Goal: Information Seeking & Learning: Learn about a topic

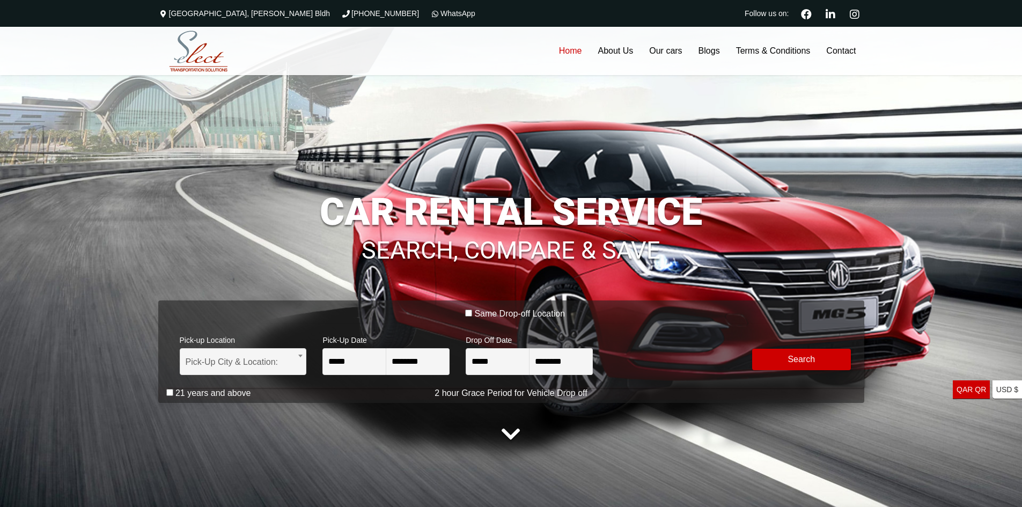
click at [753, 327] on div "**********" at bounding box center [515, 355] width 698 height 64
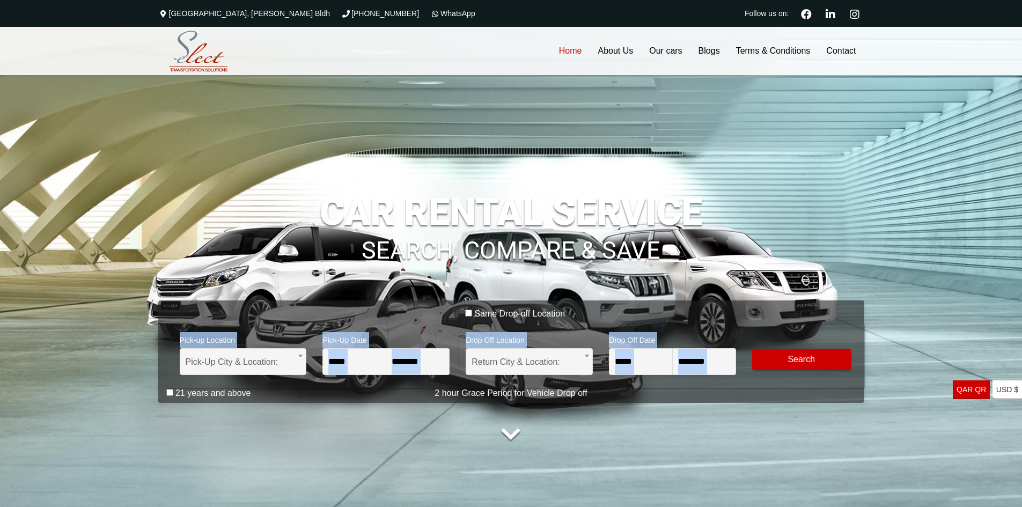
drag, startPoint x: 772, startPoint y: 316, endPoint x: 855, endPoint y: 327, distance: 83.8
click at [818, 327] on form "**********" at bounding box center [515, 347] width 698 height 79
click at [878, 312] on div "**********" at bounding box center [511, 266] width 1022 height 479
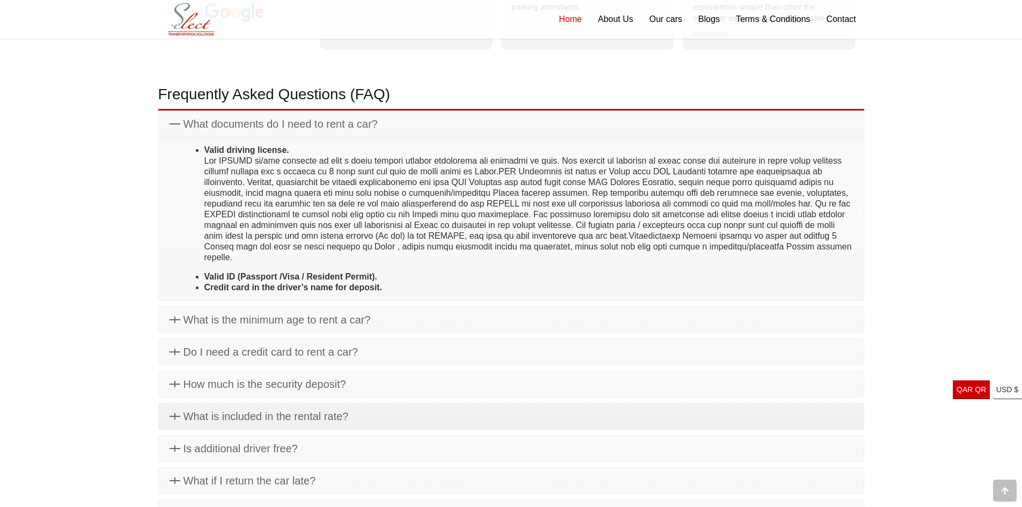
scroll to position [3838, 0]
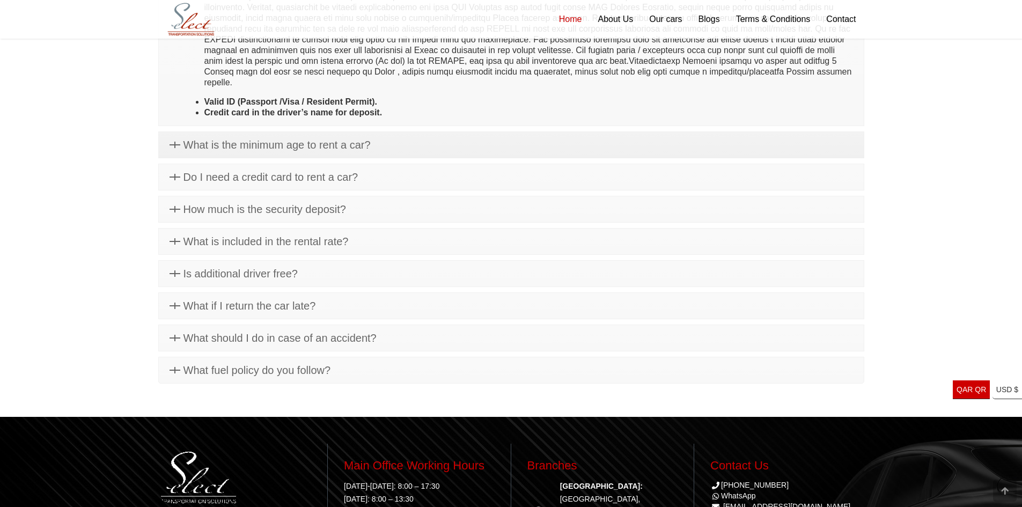
click at [428, 142] on link "What is the minimum age to rent a car?" at bounding box center [511, 145] width 705 height 26
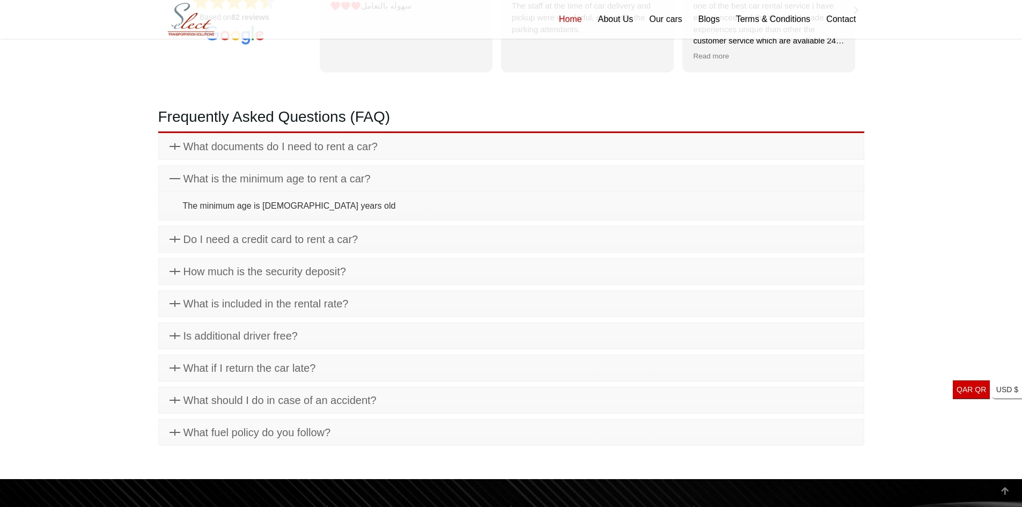
scroll to position [3620, 0]
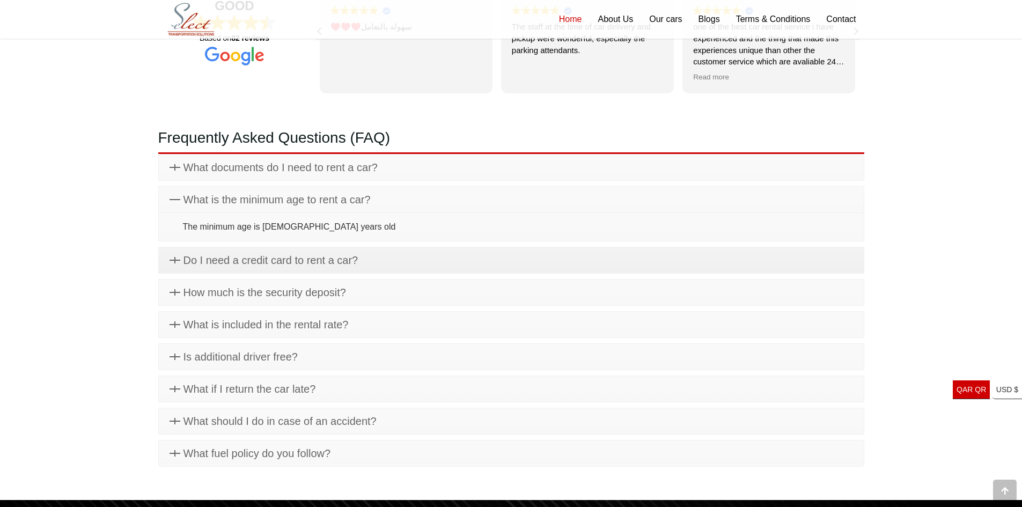
click at [357, 265] on span "Do I need a credit card to rent a car?" at bounding box center [270, 260] width 175 height 12
click at [368, 239] on link "Do I need a credit card to rent a car?" at bounding box center [511, 232] width 705 height 26
click at [364, 283] on link "How much is the security deposit?" at bounding box center [511, 292] width 705 height 26
click at [361, 327] on link "What is included in the rental rate?" at bounding box center [511, 325] width 705 height 26
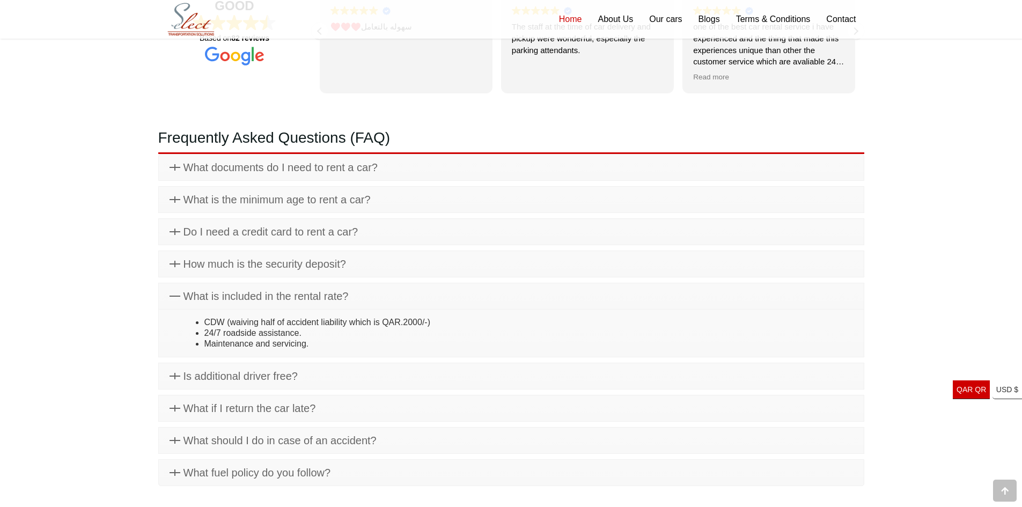
drag, startPoint x: 313, startPoint y: 343, endPoint x: 171, endPoint y: 322, distance: 143.6
click at [175, 322] on div "CDW (waiving half of accident liability which is QAR.2000/-) 24/7 roadside assi…" at bounding box center [510, 333] width 683 height 32
drag, startPoint x: 204, startPoint y: 331, endPoint x: 343, endPoint y: 346, distance: 139.7
click at [343, 346] on ul "CDW (waiving half of accident liability which is QAR.2000/-) 24/7 roadside assi…" at bounding box center [518, 333] width 670 height 32
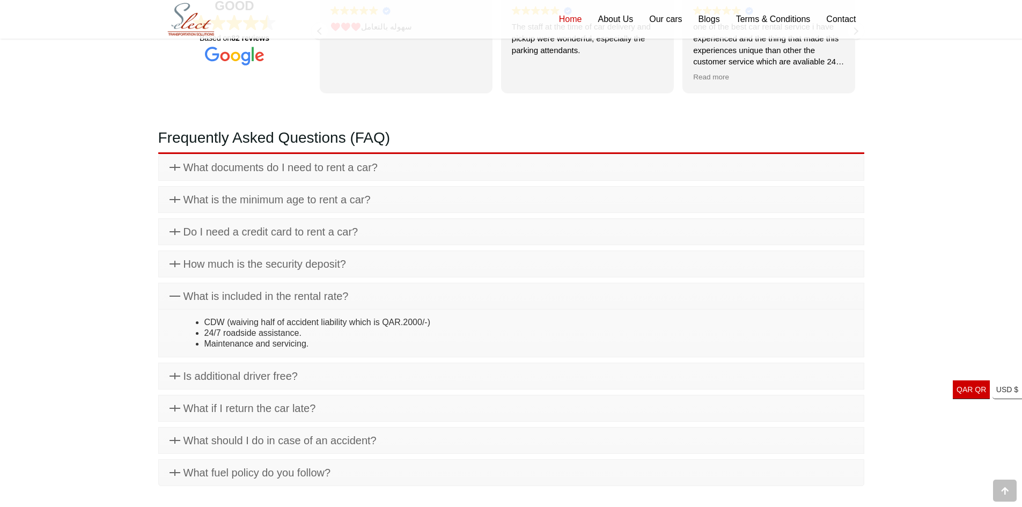
click at [343, 346] on li "Maintenance and servicing." at bounding box center [528, 343] width 648 height 11
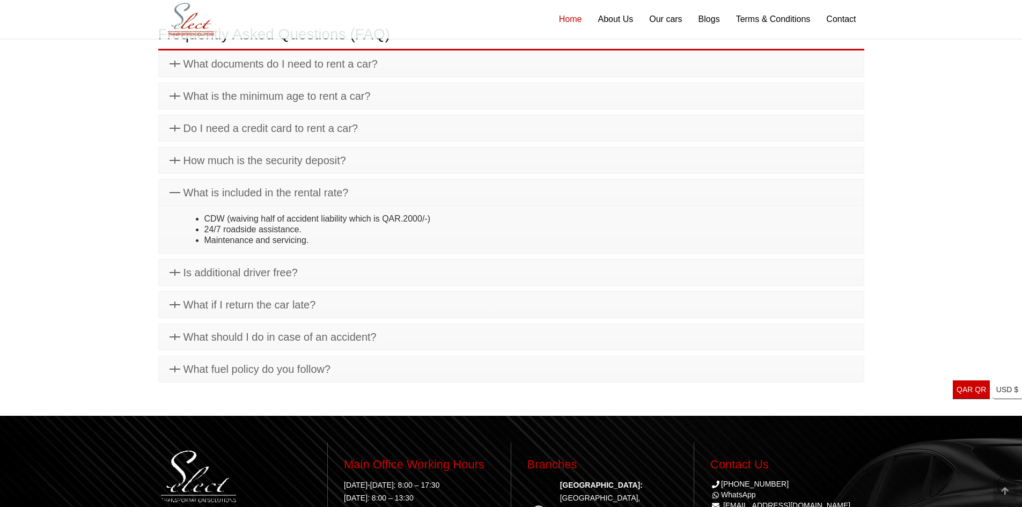
scroll to position [3727, 0]
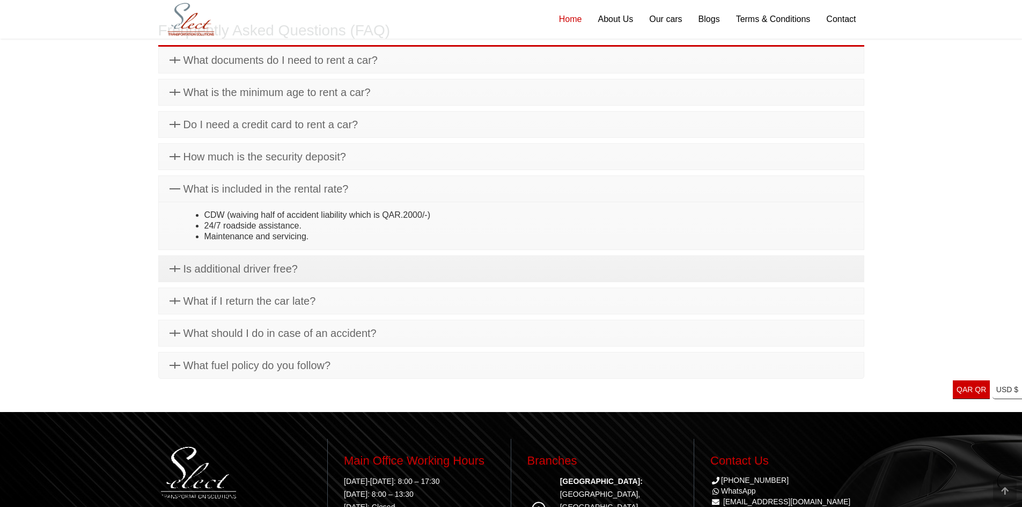
click at [390, 277] on link "Is additional driver free?" at bounding box center [511, 269] width 705 height 26
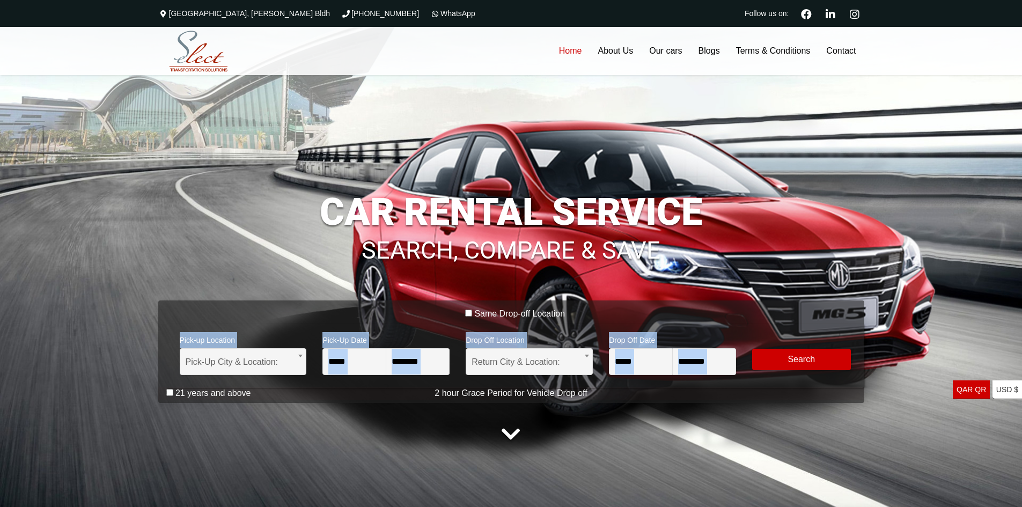
click at [740, 320] on div "Same Drop-off Location" at bounding box center [515, 315] width 698 height 15
drag, startPoint x: 709, startPoint y: 320, endPoint x: 755, endPoint y: 327, distance: 46.6
click at [755, 327] on form "**********" at bounding box center [515, 347] width 698 height 79
click at [719, 323] on div "**********" at bounding box center [515, 355] width 698 height 64
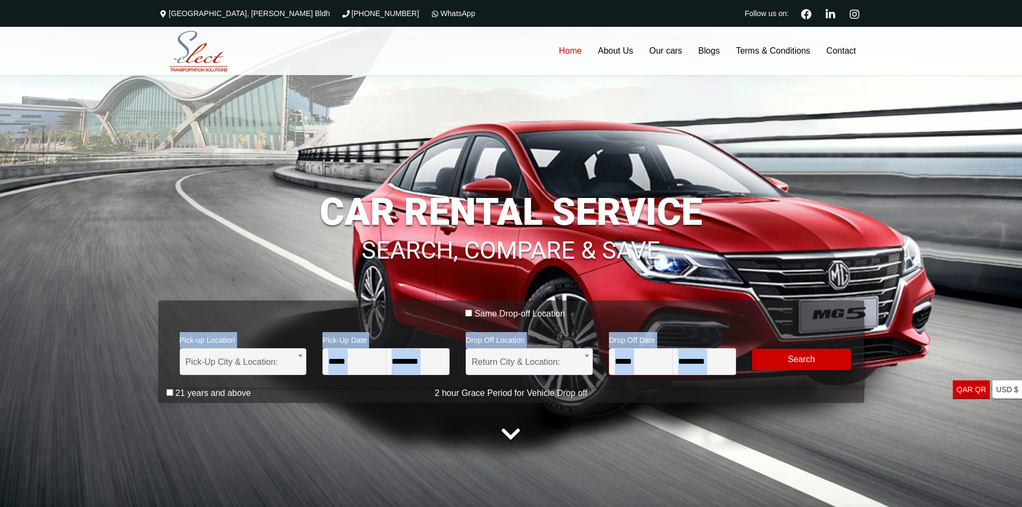
click at [625, 322] on div "Same Drop-off Location" at bounding box center [515, 315] width 698 height 15
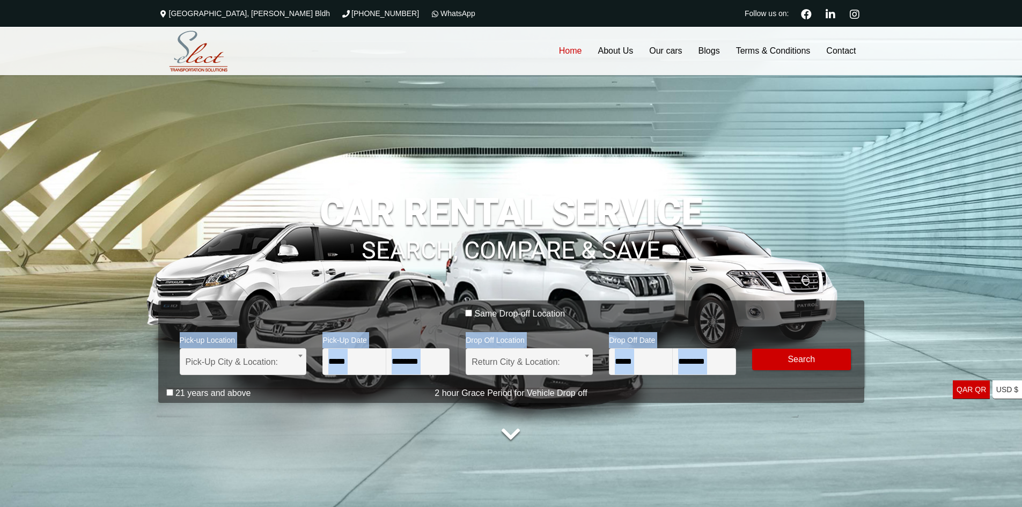
click at [795, 322] on div "Same Drop-off Location" at bounding box center [515, 315] width 698 height 15
click at [710, 314] on div "Same Drop-off Location" at bounding box center [515, 315] width 698 height 15
click at [708, 307] on div "**********" at bounding box center [511, 351] width 706 height 102
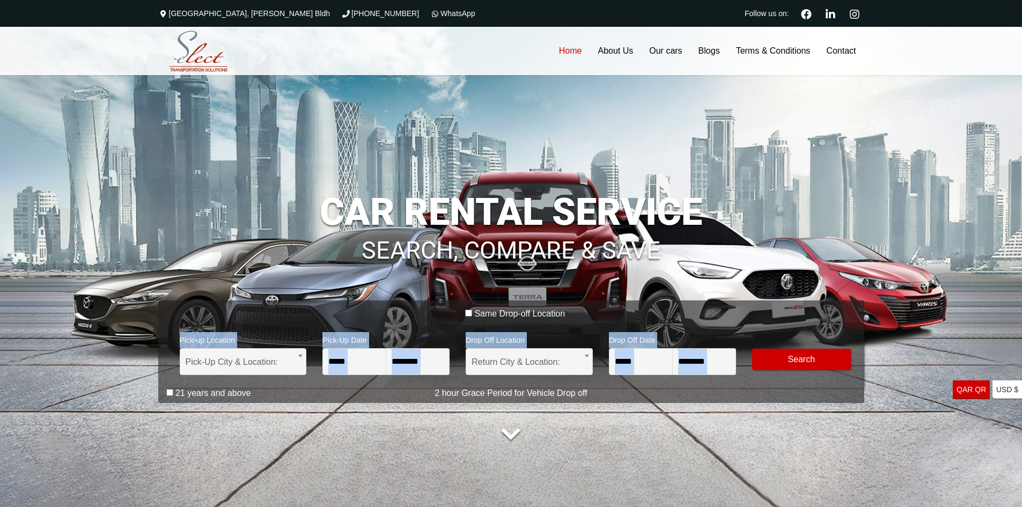
drag, startPoint x: 705, startPoint y: 313, endPoint x: 781, endPoint y: 323, distance: 76.8
click at [781, 323] on div "Same Drop-off Location" at bounding box center [515, 315] width 698 height 15
click at [798, 322] on div "Same Drop-off Location" at bounding box center [515, 315] width 698 height 15
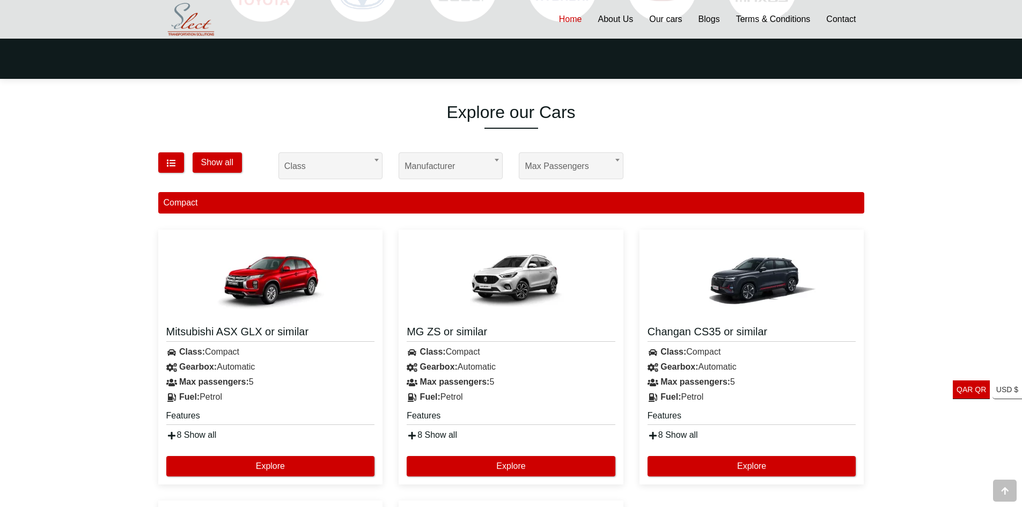
scroll to position [644, 0]
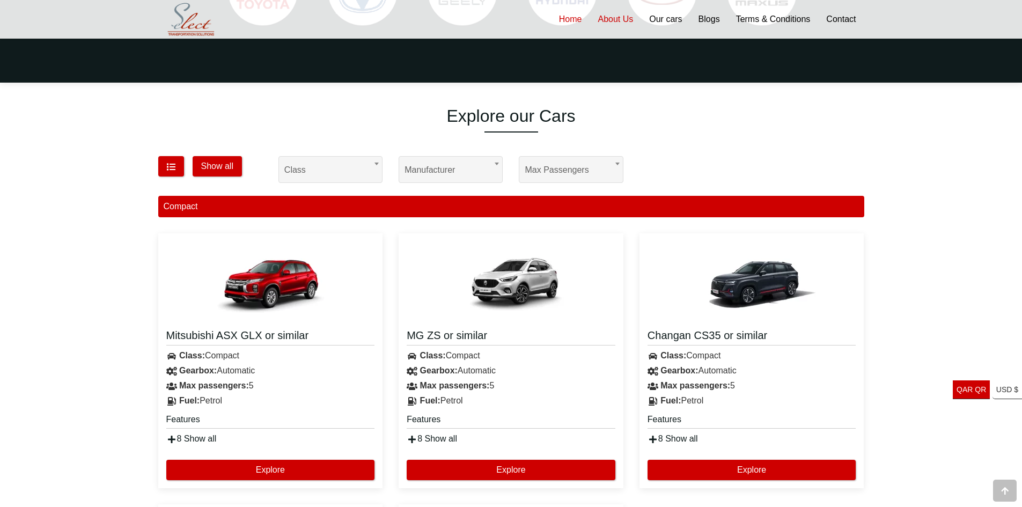
click at [614, 26] on link "About Us" at bounding box center [614, 19] width 51 height 39
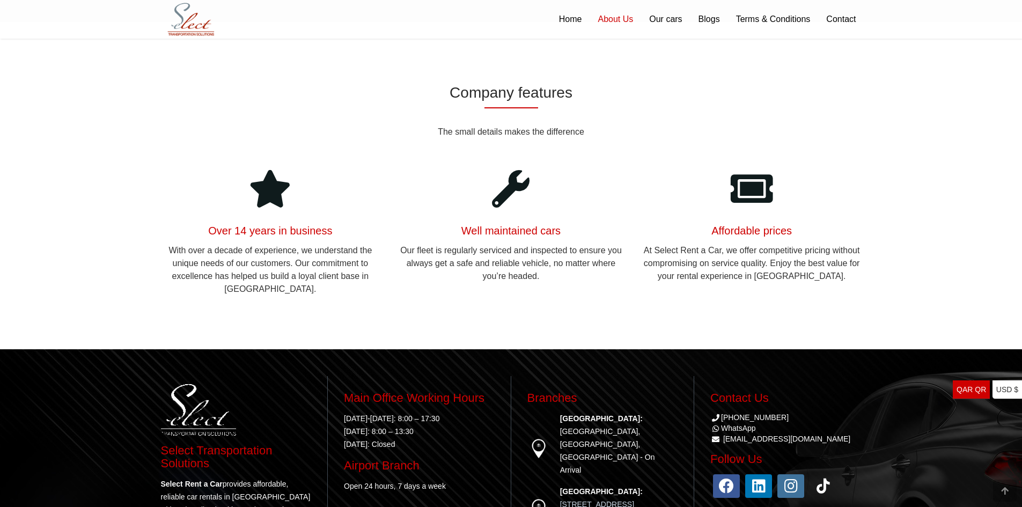
scroll to position [1290, 0]
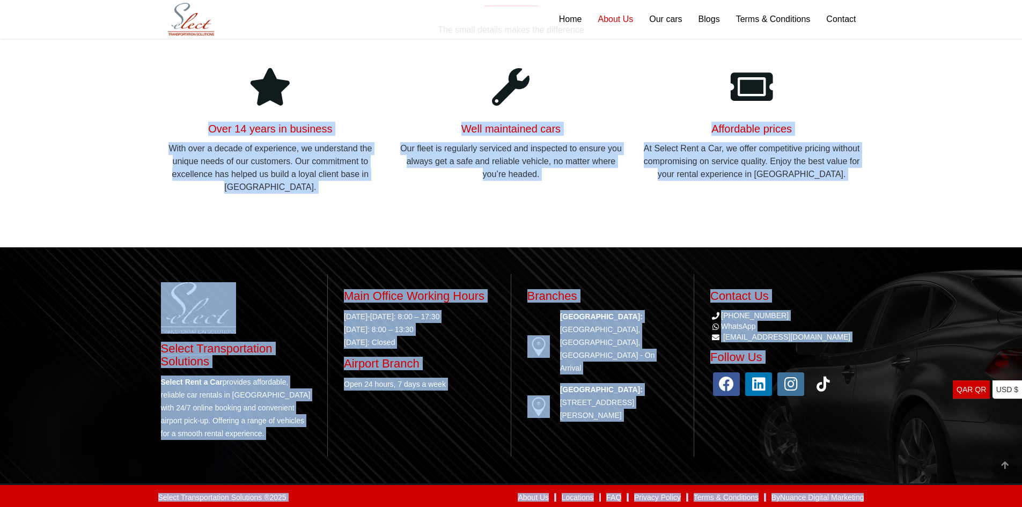
drag, startPoint x: 890, startPoint y: 499, endPoint x: 187, endPoint y: 79, distance: 819.7
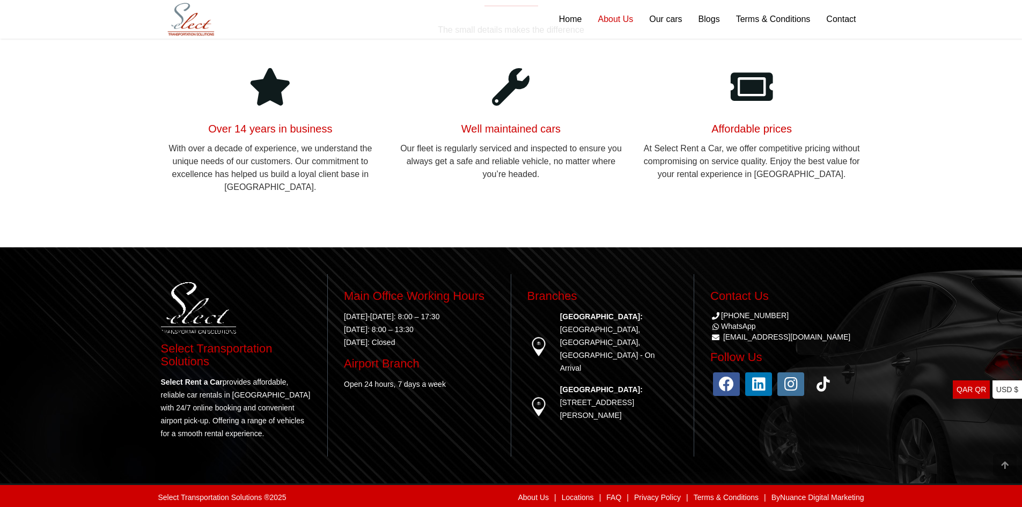
click at [188, 88] on div at bounding box center [270, 87] width 225 height 32
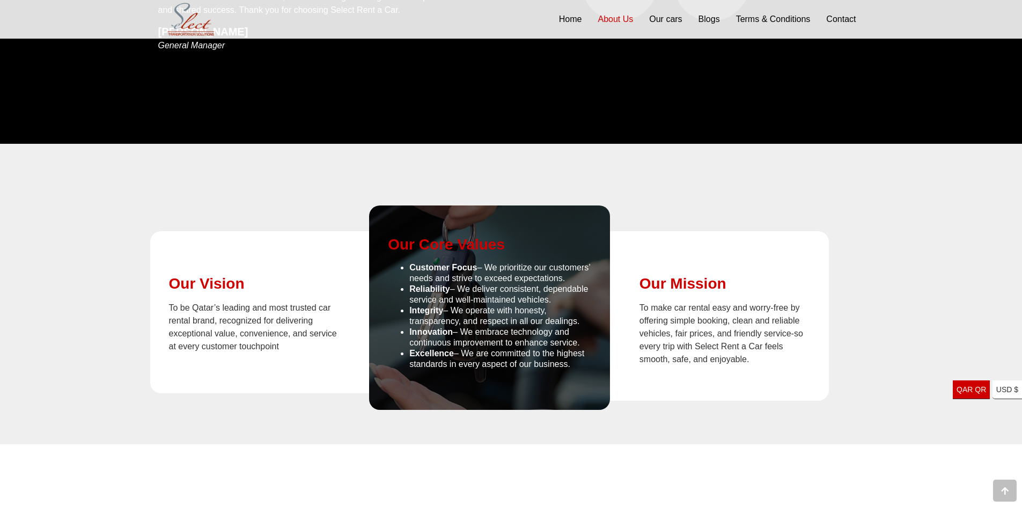
scroll to position [861, 0]
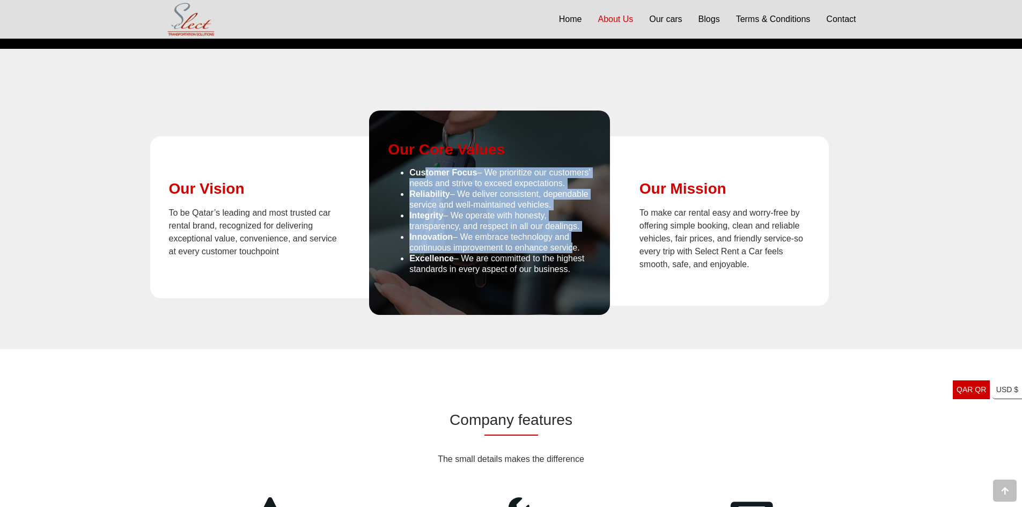
drag, startPoint x: 440, startPoint y: 173, endPoint x: 568, endPoint y: 260, distance: 154.7
click at [568, 260] on ul "Customer Focus – We prioritize our customers’ needs and strive to exceed expect…" at bounding box center [489, 220] width 203 height 107
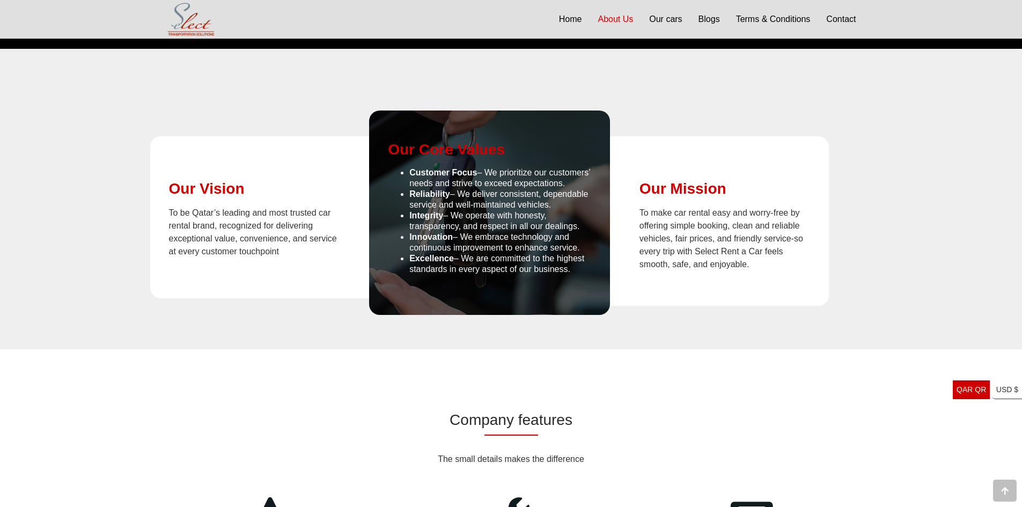
click at [665, 245] on p "To make car rental easy and worry-free by offering simple booking, clean and re…" at bounding box center [724, 238] width 171 height 64
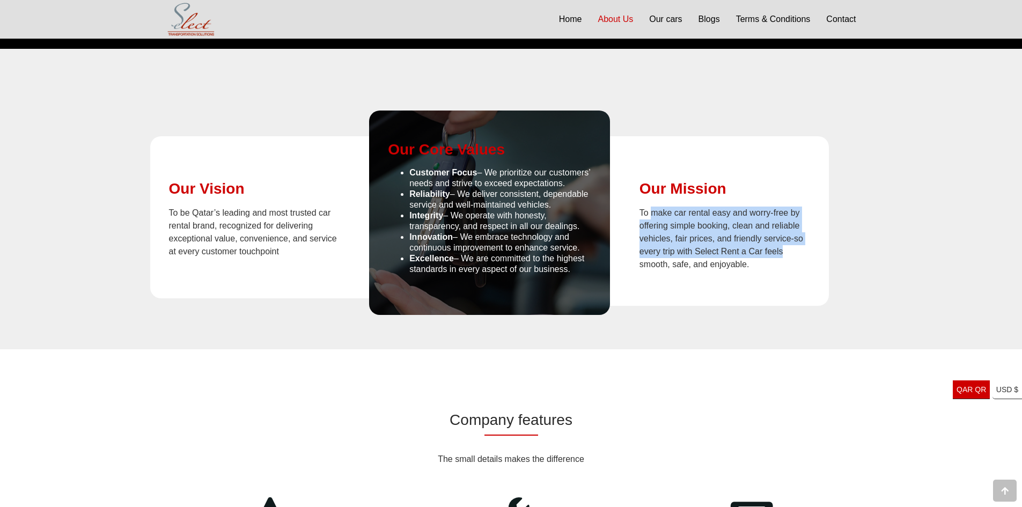
drag, startPoint x: 654, startPoint y: 203, endPoint x: 773, endPoint y: 260, distance: 132.2
click at [782, 252] on div "Our Mission To make car rental easy and worry-free by offering simple booking, …" at bounding box center [724, 225] width 171 height 91
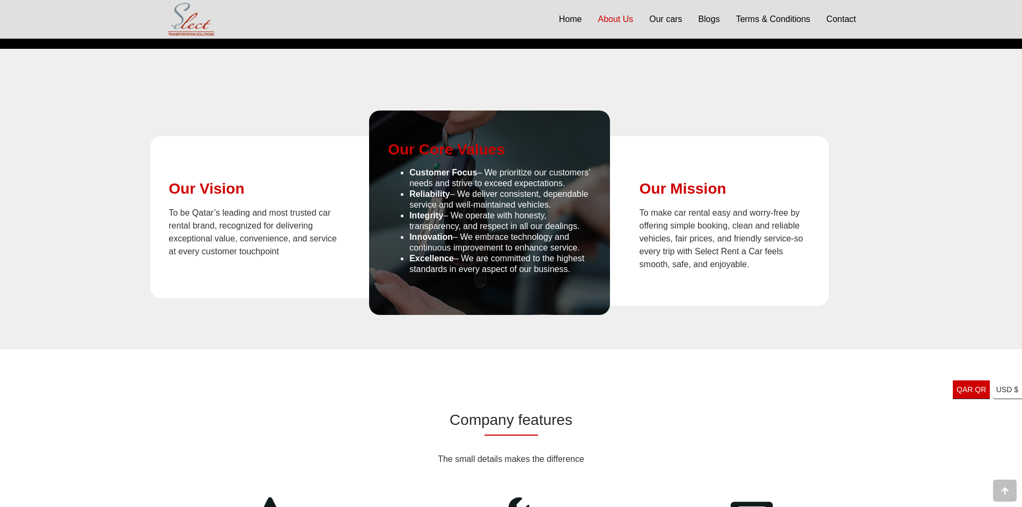
click at [767, 263] on p "To make car rental easy and worry-free by offering simple booking, clean and re…" at bounding box center [724, 238] width 171 height 64
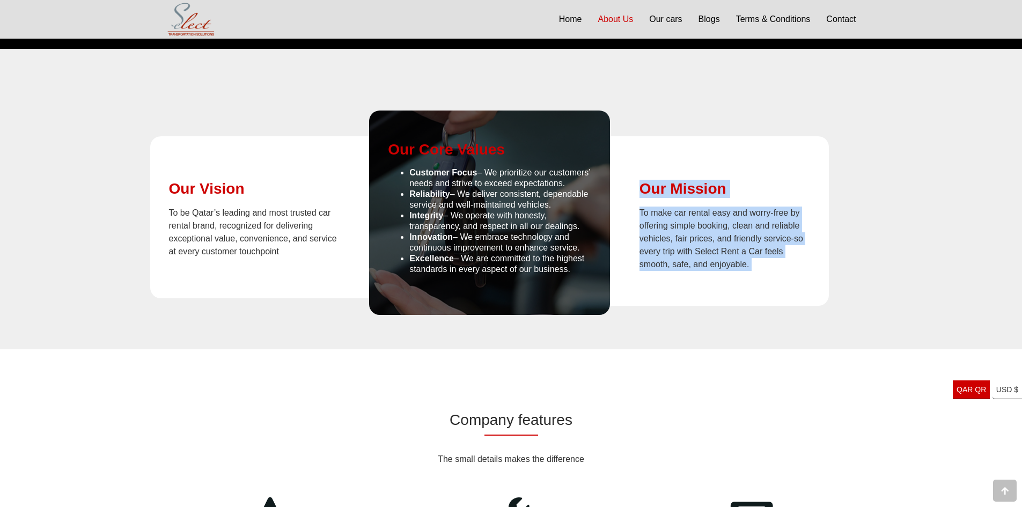
drag, startPoint x: 767, startPoint y: 263, endPoint x: 610, endPoint y: 195, distance: 171.5
click at [610, 195] on div "Our Mission To make car rental easy and worry-free by offering simple booking, …" at bounding box center [708, 221] width 225 height 132
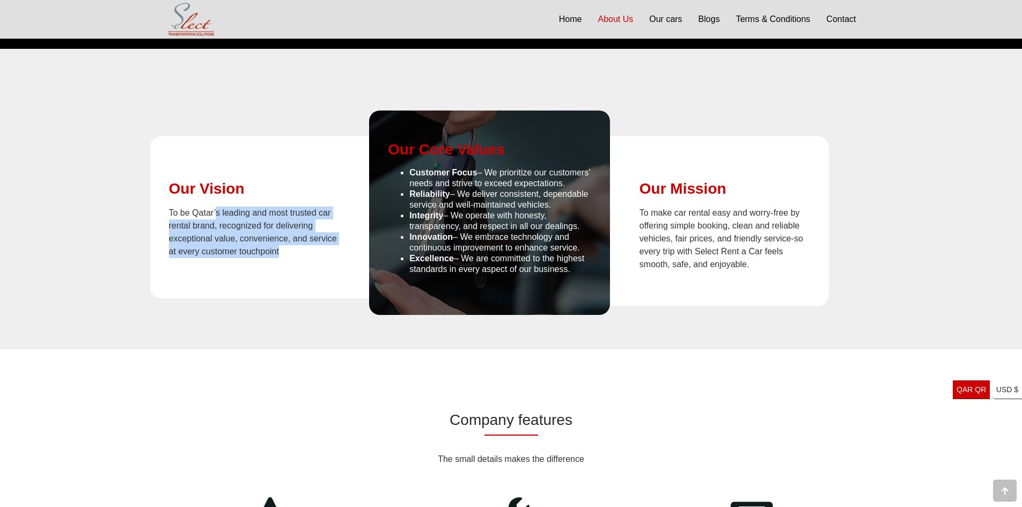
drag, startPoint x: 216, startPoint y: 203, endPoint x: 339, endPoint y: 291, distance: 150.7
click at [339, 291] on div "Our Vision To be Qatar’s leading and most trusted car rental brand, recognized …" at bounding box center [270, 217] width 241 height 162
click at [310, 268] on div "Our Vision To be Qatar’s leading and most trusted car rental brand, recognized …" at bounding box center [270, 217] width 225 height 124
drag, startPoint x: 310, startPoint y: 267, endPoint x: 107, endPoint y: 171, distance: 224.5
click at [107, 171] on div "Our Vision To be Qatar’s leading and most trusted car rental brand, recognized …" at bounding box center [511, 199] width 1022 height 300
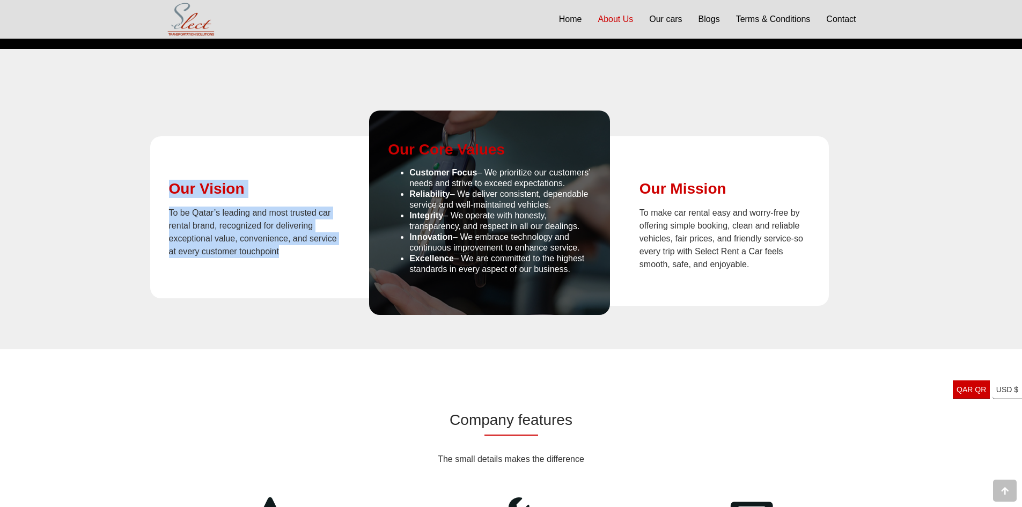
click at [211, 198] on div "Our Vision To be Qatar’s leading and most trusted car rental brand, recognized …" at bounding box center [254, 219] width 171 height 78
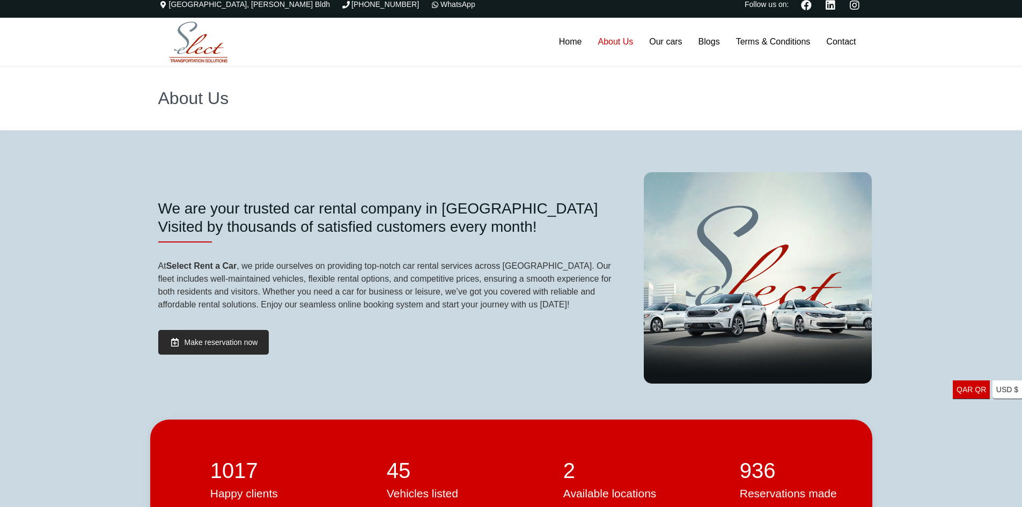
scroll to position [0, 0]
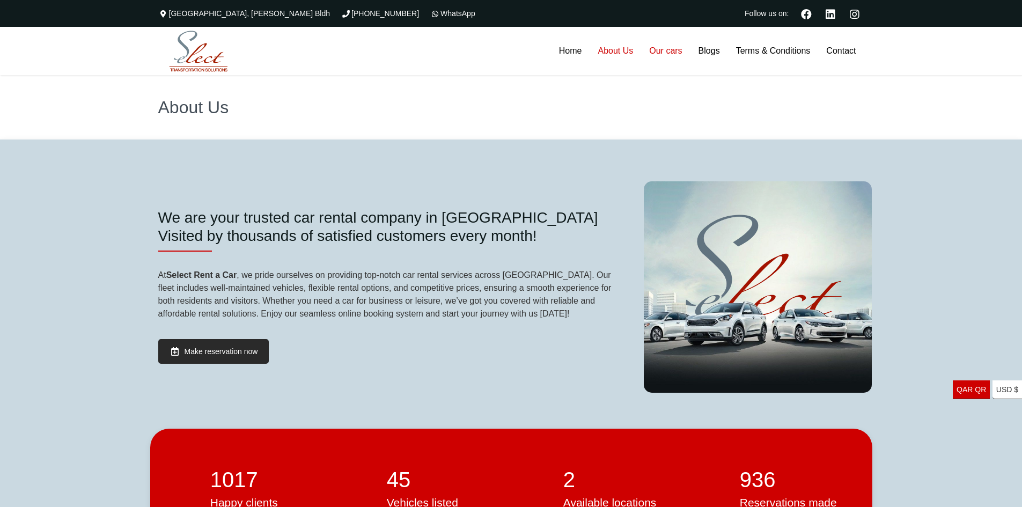
click at [675, 49] on link "Our cars" at bounding box center [665, 51] width 49 height 48
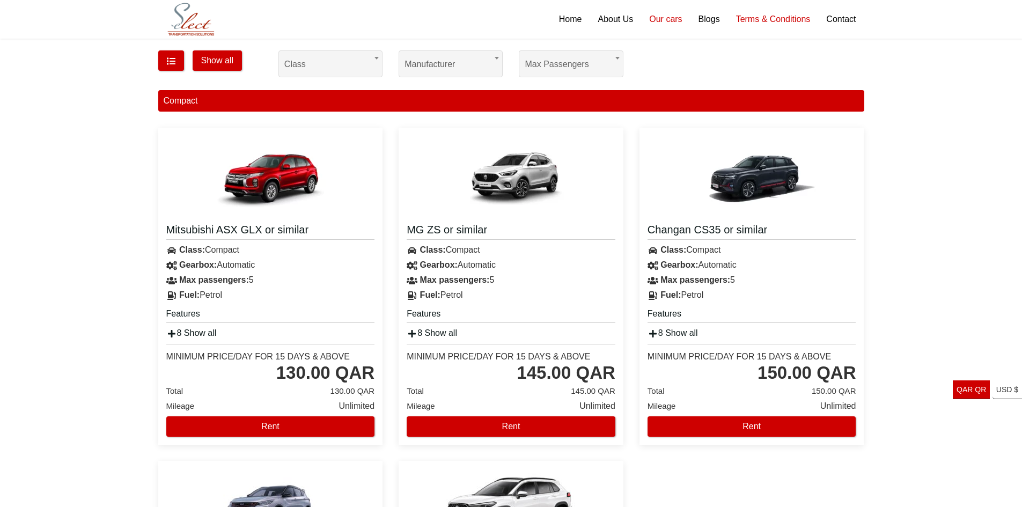
scroll to position [107, 0]
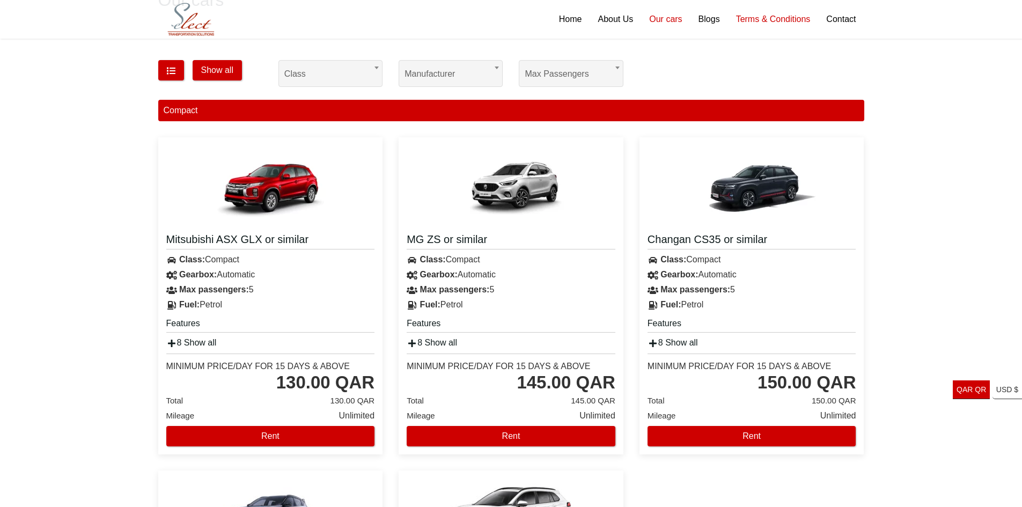
click at [729, 12] on link "Terms & Conditions" at bounding box center [773, 19] width 91 height 39
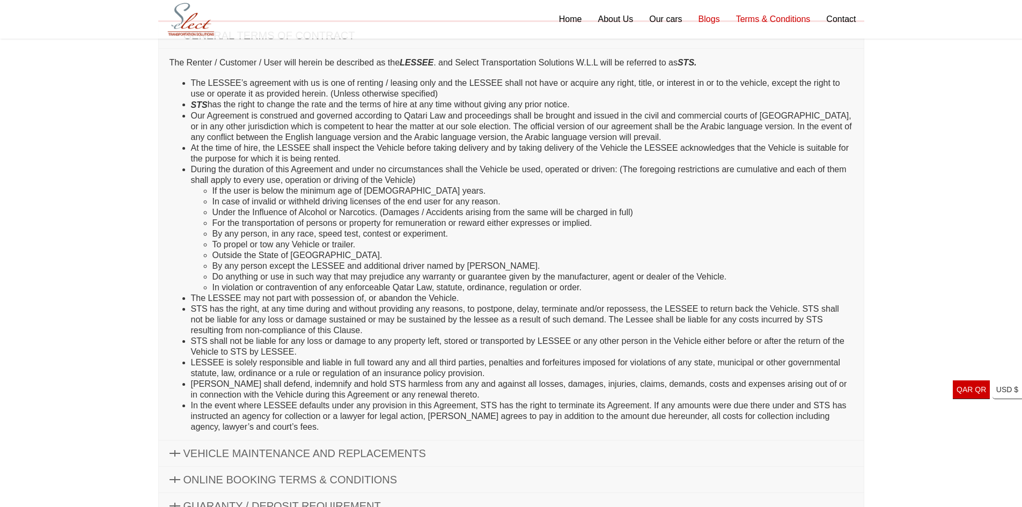
scroll to position [107, 0]
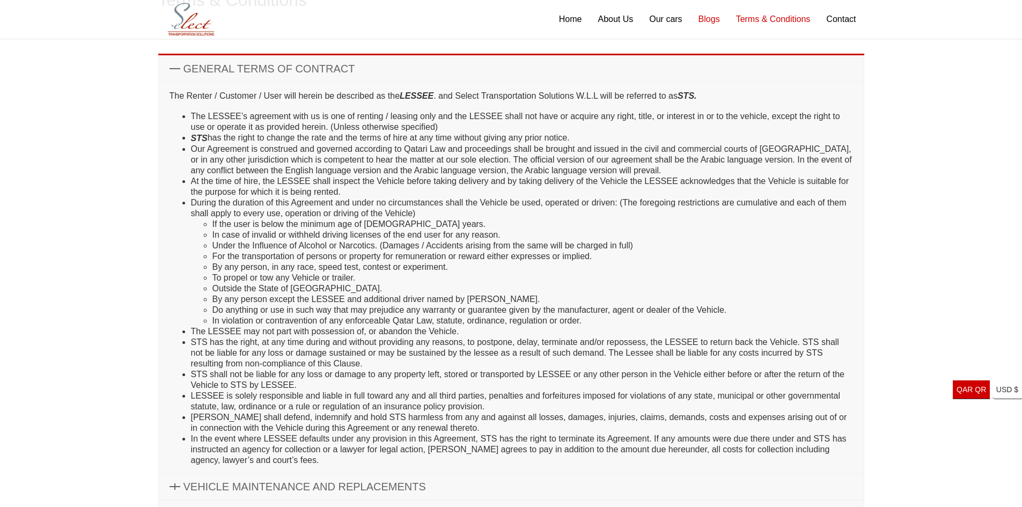
click at [708, 27] on link "Blogs" at bounding box center [709, 19] width 38 height 39
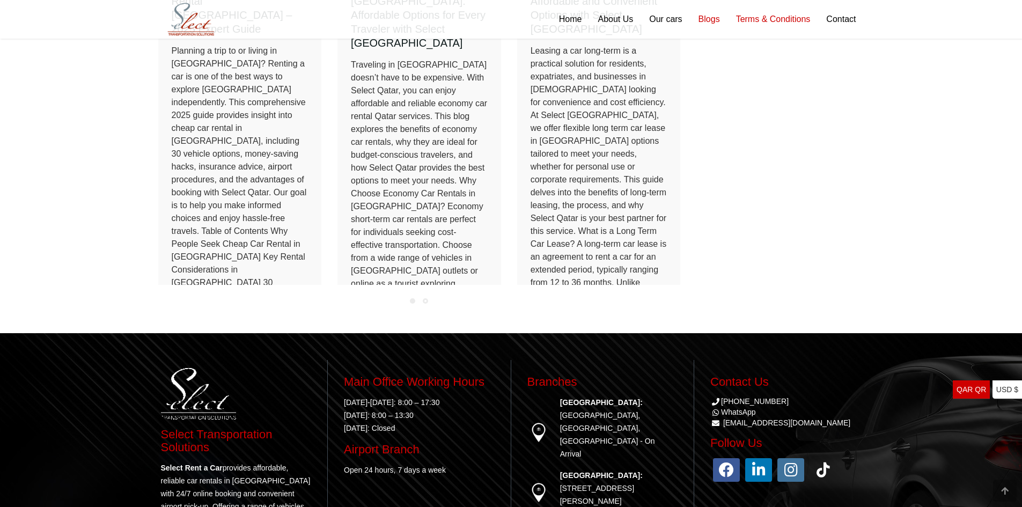
scroll to position [1341, 0]
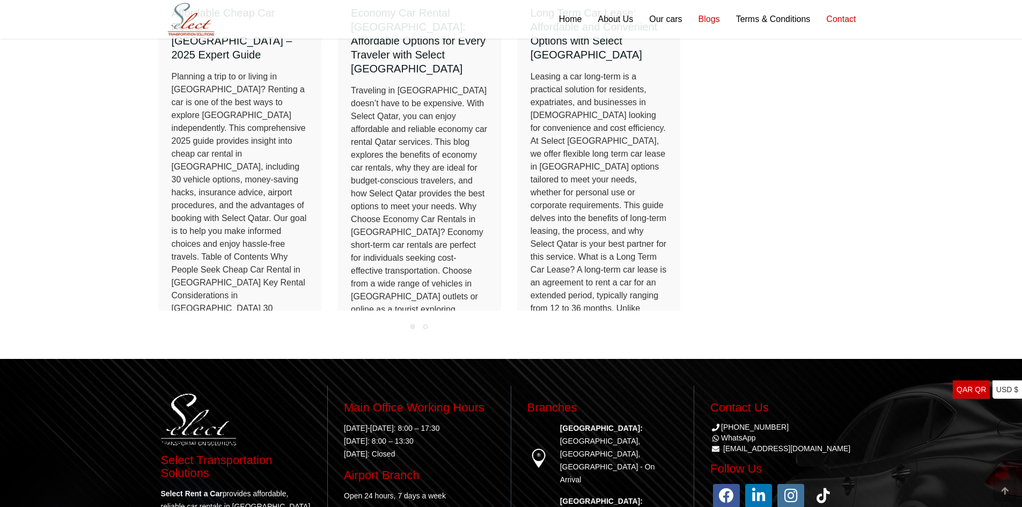
click at [828, 16] on link "Contact" at bounding box center [841, 19] width 46 height 39
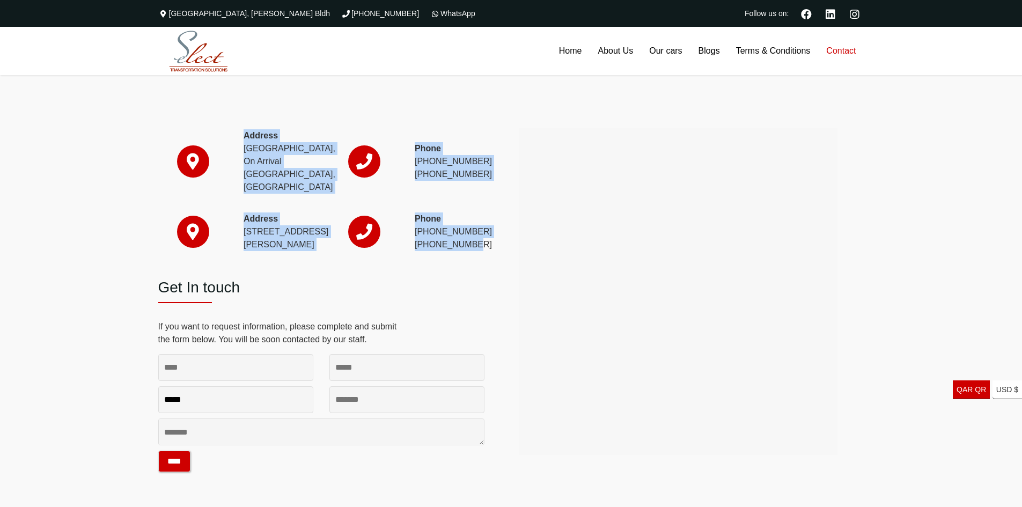
drag, startPoint x: 460, startPoint y: 263, endPoint x: 107, endPoint y: 155, distance: 369.1
click at [107, 155] on div "Address Hamad International Airport, On Arrival Doha, Qatar Phone (+974) 4010 8…" at bounding box center [511, 291] width 1022 height 432
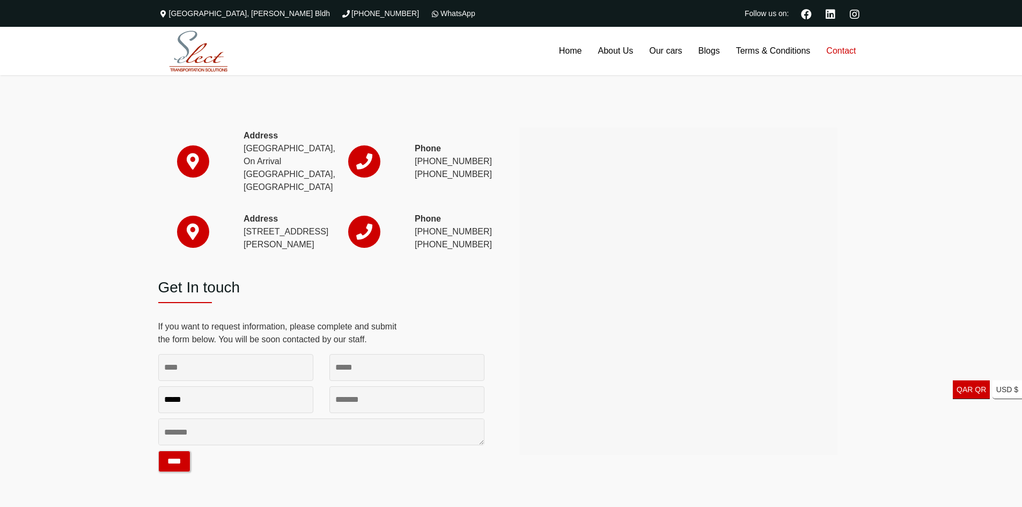
click at [107, 155] on div "Address Hamad International Airport, On Arrival Doha, Qatar Phone (+974) 4010 8…" at bounding box center [511, 291] width 1022 height 432
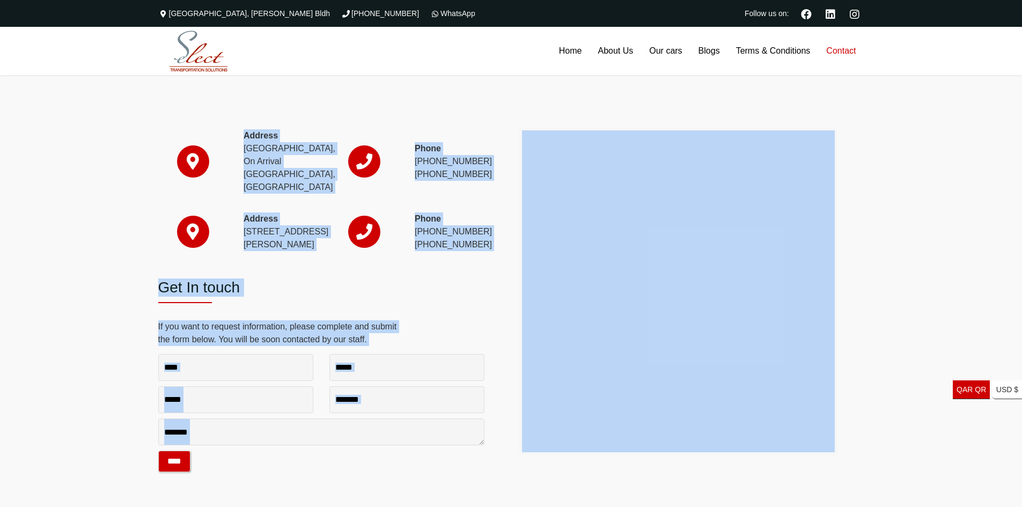
drag, startPoint x: 107, startPoint y: 155, endPoint x: 506, endPoint y: 303, distance: 425.6
click at [512, 303] on div "Address Hamad International Airport, On Arrival Doha, Qatar Phone (+974) 4010 8…" at bounding box center [511, 291] width 1022 height 432
click at [486, 303] on div "Address Hamad International Airport, On Arrival Doha, Qatar Phone (+974) 4010 8…" at bounding box center [330, 291] width 361 height 399
